Goal: Information Seeking & Learning: Learn about a topic

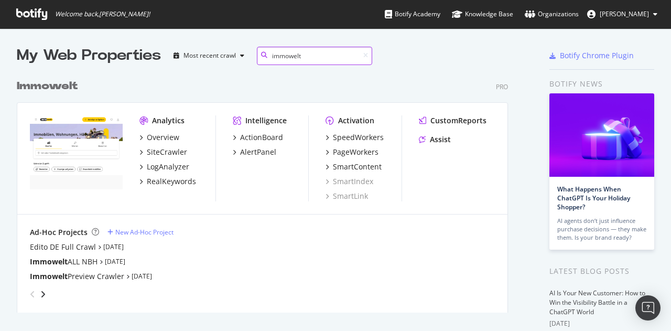
scroll to position [238, 491]
type input "immowelt"
click at [151, 167] on div "LogAnalyzer" at bounding box center [168, 166] width 42 height 10
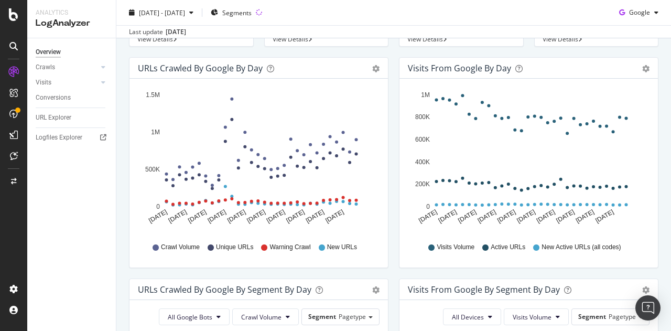
scroll to position [82, 0]
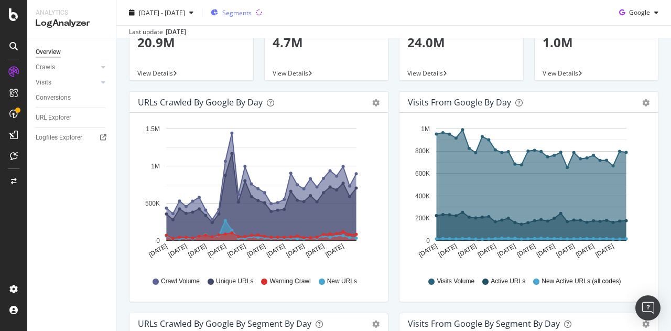
click at [252, 12] on span "Segments" at bounding box center [236, 12] width 29 height 9
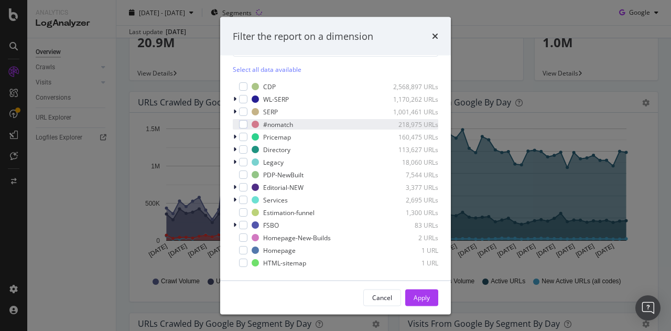
scroll to position [0, 0]
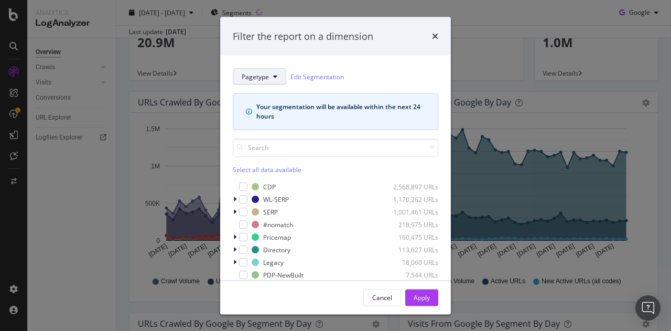
click at [274, 75] on icon "modal" at bounding box center [275, 76] width 4 height 6
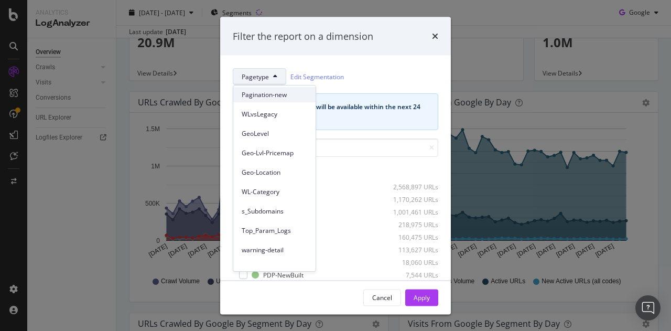
scroll to position [144, 0]
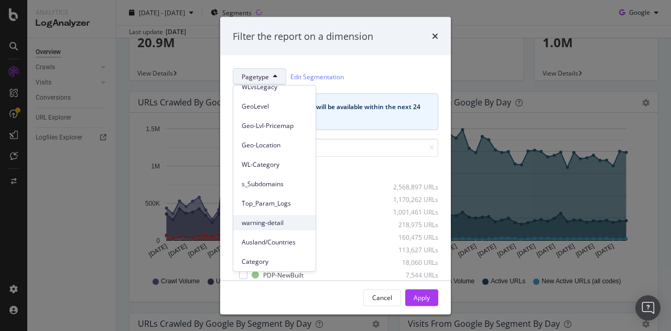
click at [266, 219] on span "warning-detail" at bounding box center [275, 222] width 66 height 9
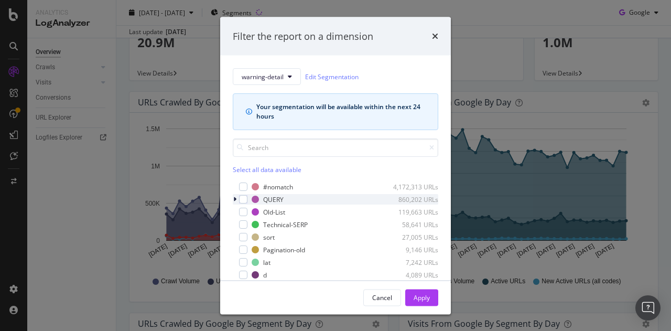
click at [233, 199] on icon "modal" at bounding box center [234, 199] width 3 height 6
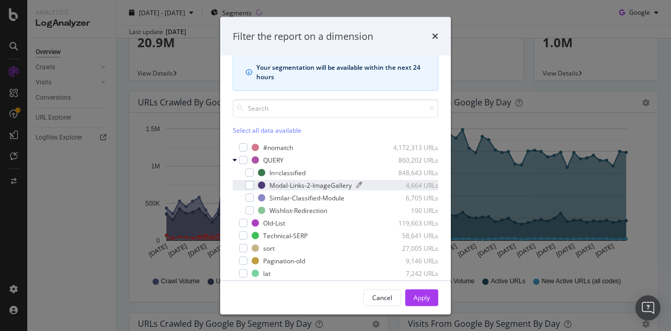
scroll to position [39, 0]
click at [253, 170] on div "modal" at bounding box center [249, 173] width 8 height 8
click at [422, 293] on div "Apply" at bounding box center [421, 296] width 16 height 9
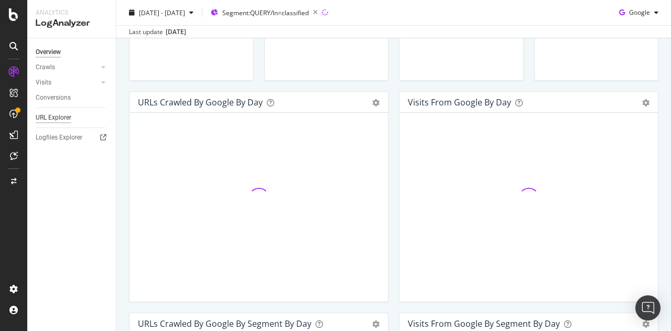
click at [57, 114] on div "URL Explorer" at bounding box center [54, 117] width 36 height 11
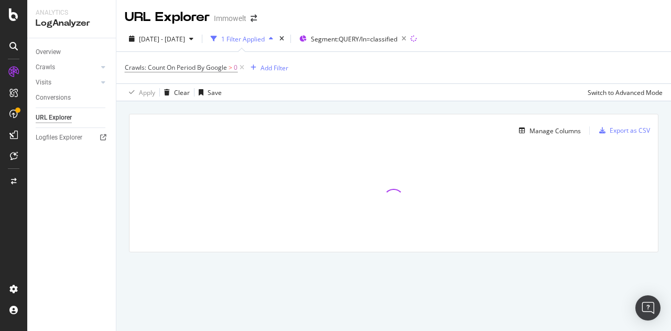
click at [57, 114] on div "URL Explorer" at bounding box center [54, 117] width 36 height 11
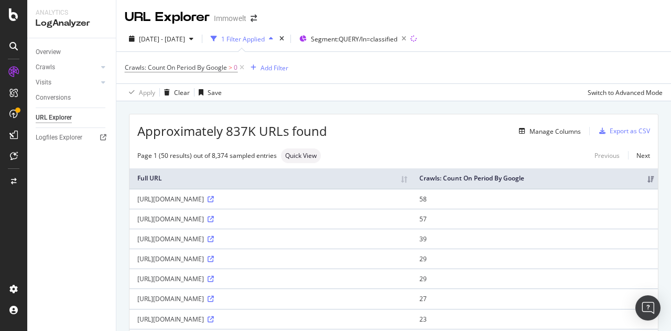
drag, startPoint x: 137, startPoint y: 265, endPoint x: 299, endPoint y: 281, distance: 162.8
click at [299, 243] on div "[URL][DOMAIN_NAME]" at bounding box center [270, 238] width 266 height 9
copy div "[URL][DOMAIN_NAME]"
click at [419, 73] on div "Crawls: Count On Period By Google > 0 Add Filter" at bounding box center [394, 67] width 538 height 31
click at [410, 38] on icon "button" at bounding box center [403, 38] width 13 height 15
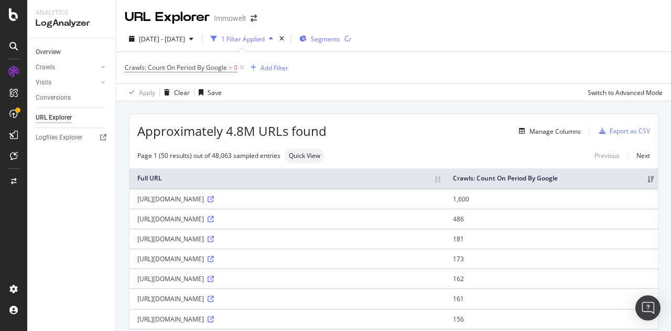
click at [64, 48] on link "Overview" at bounding box center [72, 52] width 73 height 11
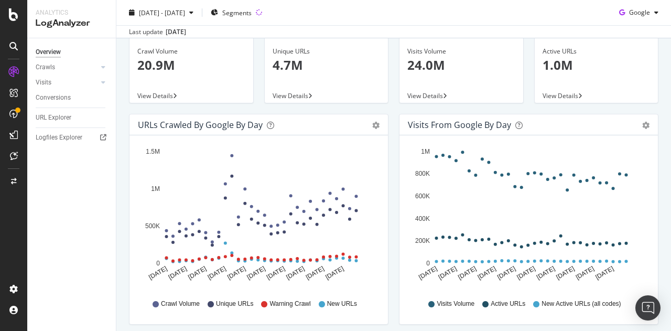
scroll to position [67, 0]
